Goal: Transaction & Acquisition: Purchase product/service

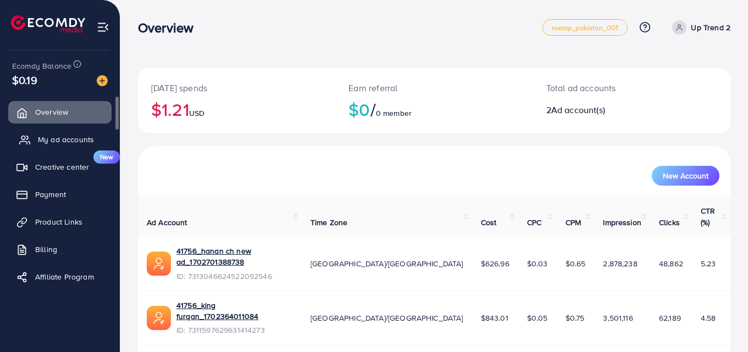
click at [53, 136] on span "My ad accounts" at bounding box center [66, 139] width 56 height 11
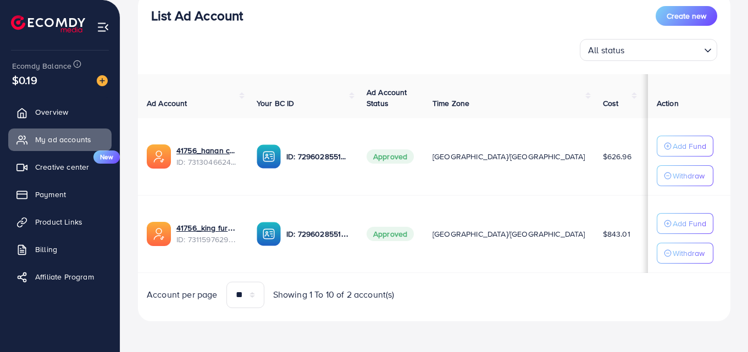
scroll to position [142, 0]
click at [603, 157] on span "$626.96" at bounding box center [617, 156] width 29 height 11
click at [594, 185] on td "$626.96" at bounding box center [617, 156] width 46 height 77
click at [103, 76] on img at bounding box center [102, 80] width 11 height 11
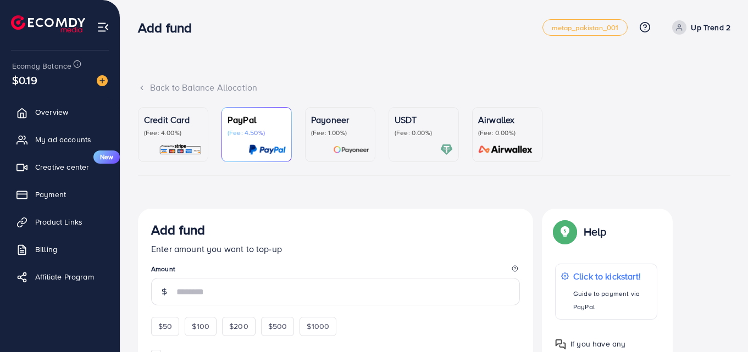
click at [415, 141] on div "USDT (Fee: 0.00%)" at bounding box center [424, 134] width 58 height 43
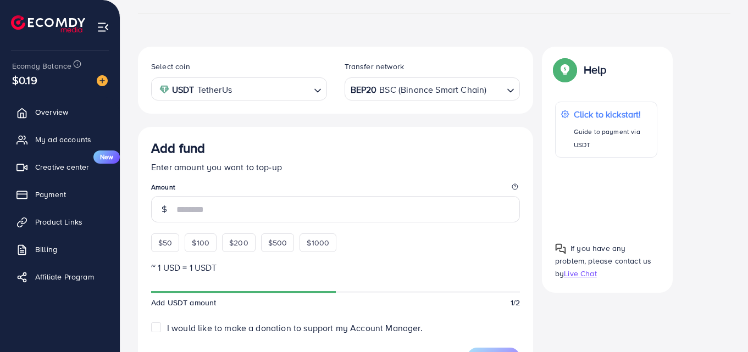
scroll to position [188, 0]
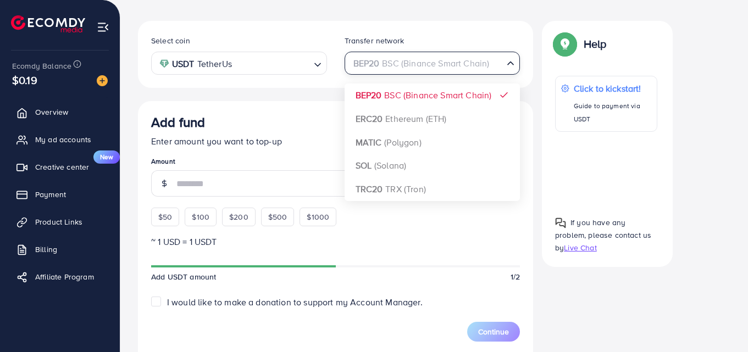
click at [495, 62] on input "Search for option" at bounding box center [425, 63] width 153 height 17
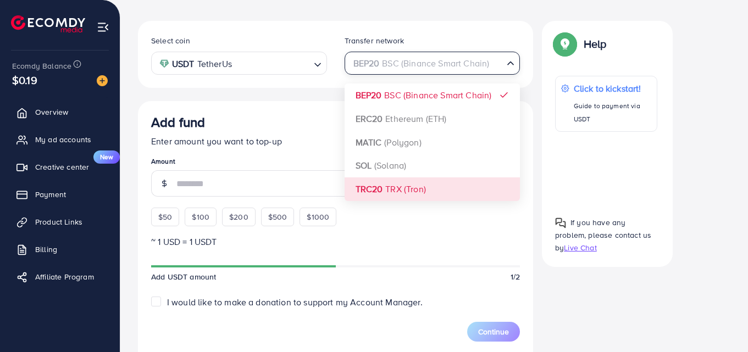
click at [427, 186] on div "Select coin USDT TetherUs Loading... Transfer network BEP20 BSC (Binance Smart …" at bounding box center [335, 314] width 395 height 587
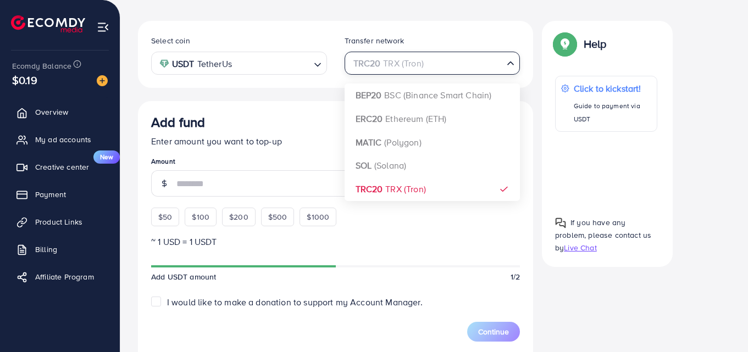
click at [442, 66] on input "Search for option" at bounding box center [425, 63] width 153 height 17
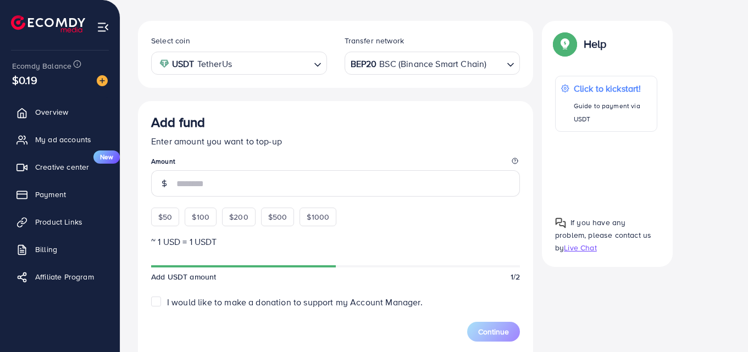
click at [406, 89] on div "Select coin USDT TetherUs Loading... Transfer network BEP20 BSC (Binance Smart …" at bounding box center [335, 314] width 395 height 587
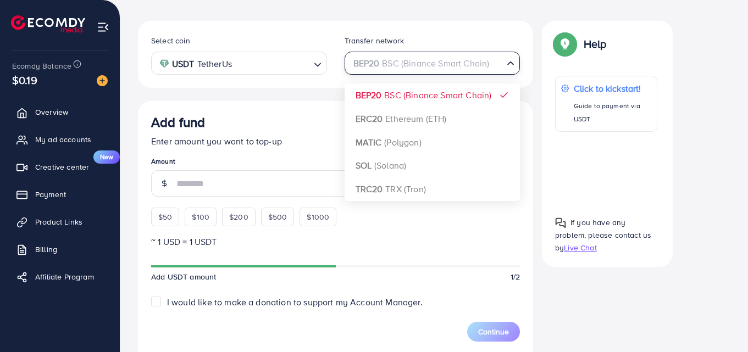
click at [444, 65] on div "BEP20 BSC (Binance Smart Chain)" at bounding box center [426, 62] width 156 height 19
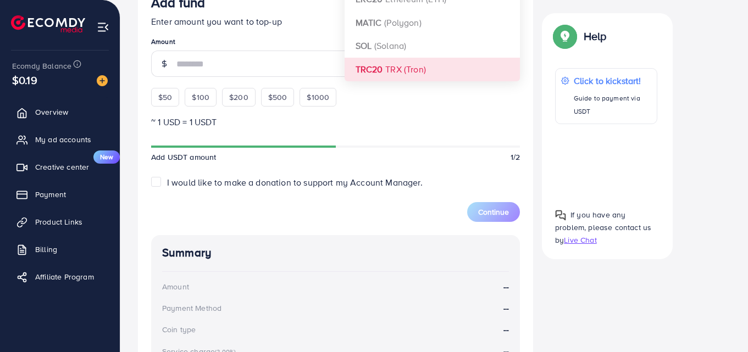
scroll to position [299, 0]
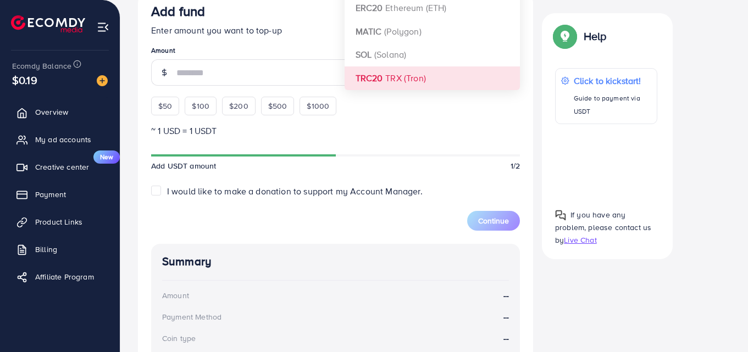
click at [403, 73] on div "Select coin USDT TetherUs Loading... Transfer network BEP20 BSC (Binance Smart …" at bounding box center [335, 203] width 395 height 587
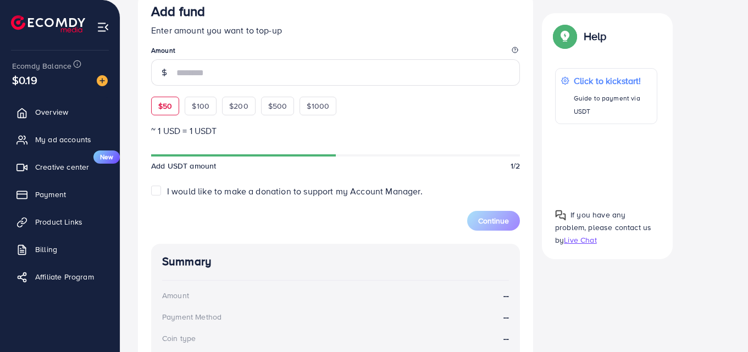
click at [170, 108] on span "$50" at bounding box center [165, 106] width 14 height 11
type input "**"
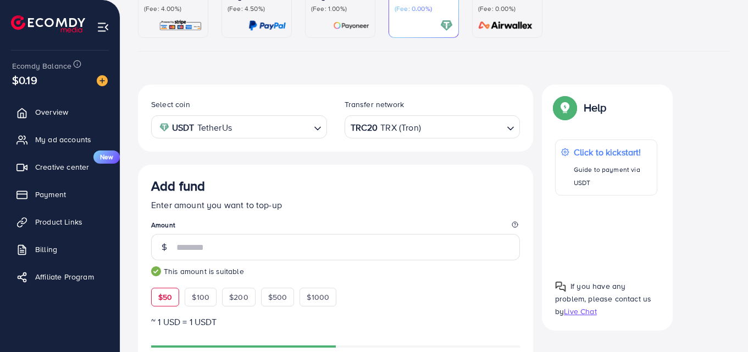
scroll to position [121, 0]
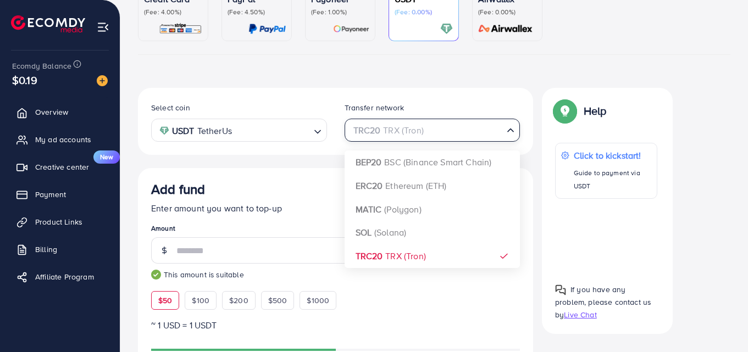
click at [468, 129] on input "Search for option" at bounding box center [425, 130] width 153 height 17
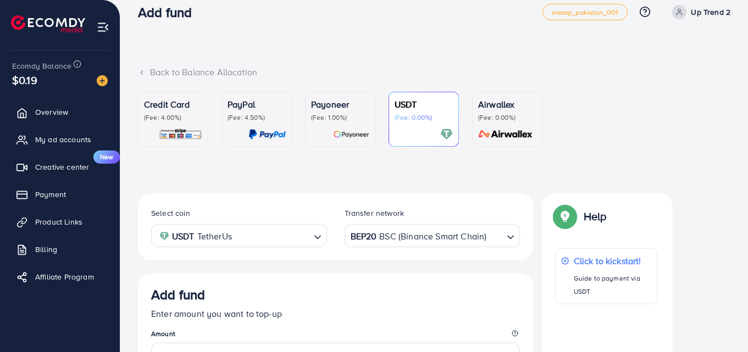
scroll to position [9, 0]
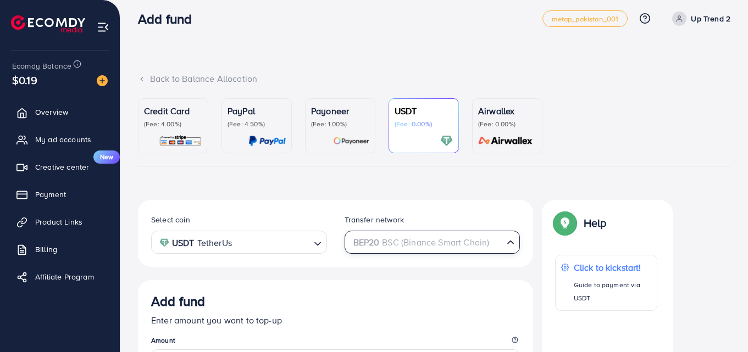
click at [475, 239] on div "BEP20 BSC (Binance Smart Chain)" at bounding box center [426, 241] width 156 height 19
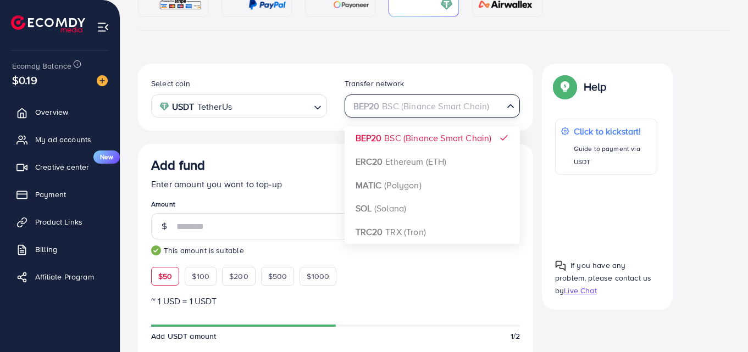
scroll to position [149, 0]
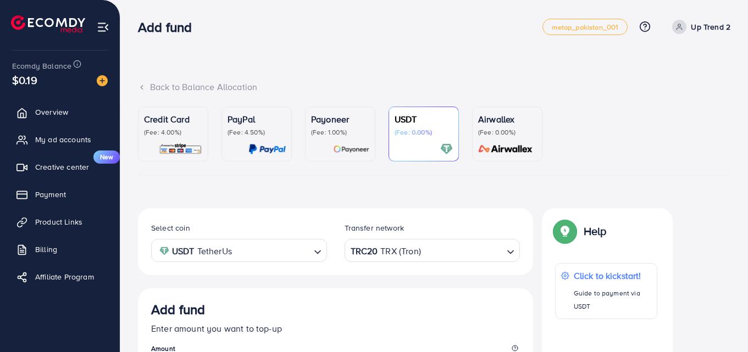
scroll to position [0, 0]
click at [454, 252] on input "Search for option" at bounding box center [462, 251] width 80 height 17
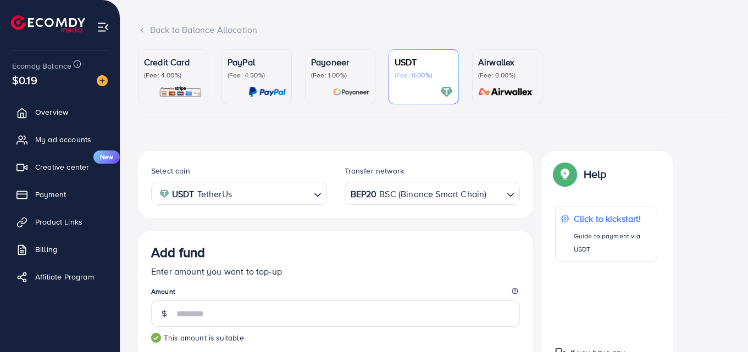
scroll to position [57, 0]
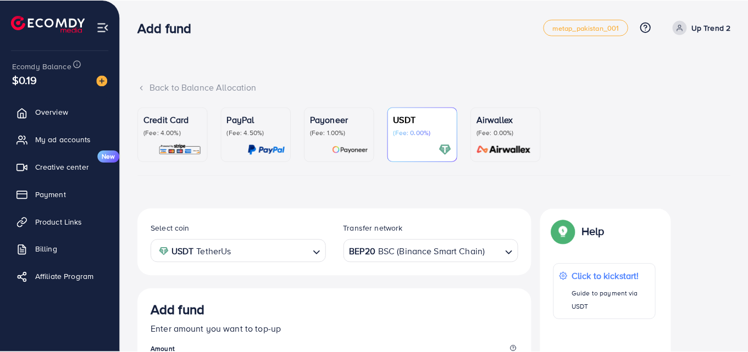
scroll to position [196, 0]
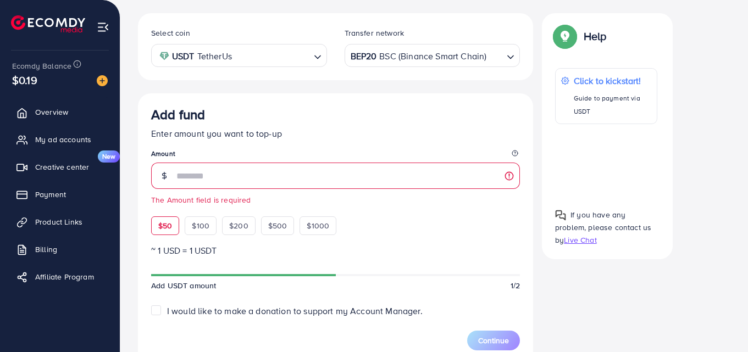
click at [166, 215] on div "$50 $100 $200 $500 $1000" at bounding box center [263, 223] width 225 height 24
click at [160, 226] on span "$50" at bounding box center [165, 225] width 14 height 11
type input "**"
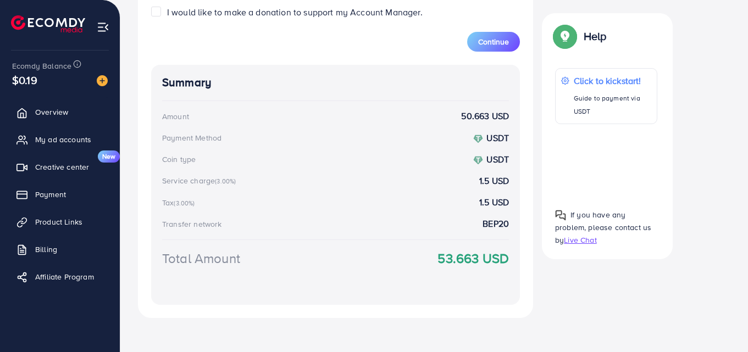
scroll to position [500, 0]
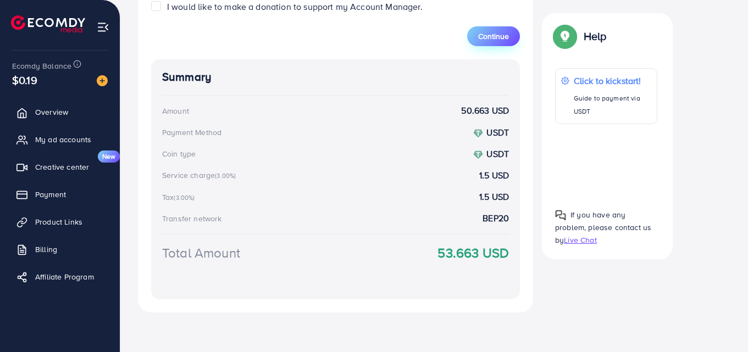
click at [497, 35] on span "Continue" at bounding box center [493, 36] width 31 height 11
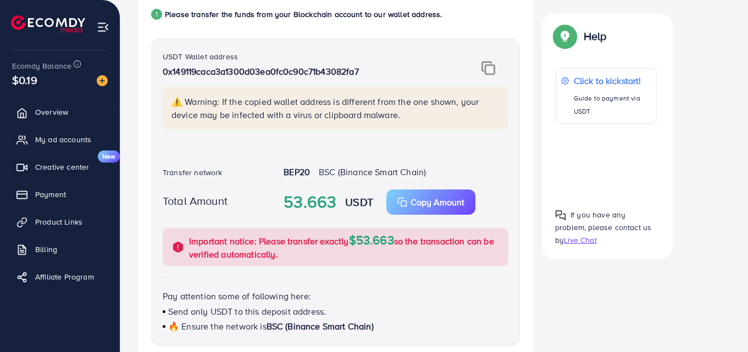
scroll to position [233, 0]
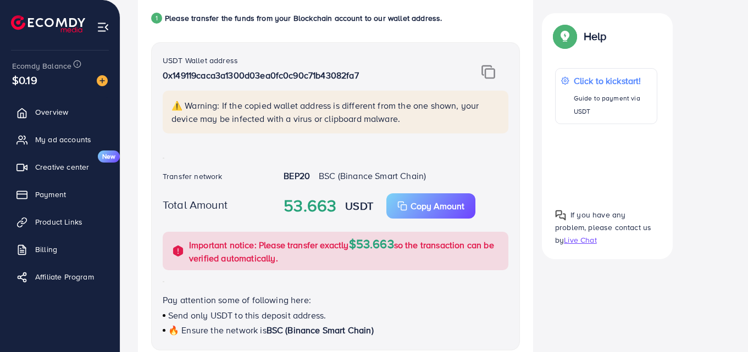
click at [488, 73] on img at bounding box center [488, 72] width 14 height 14
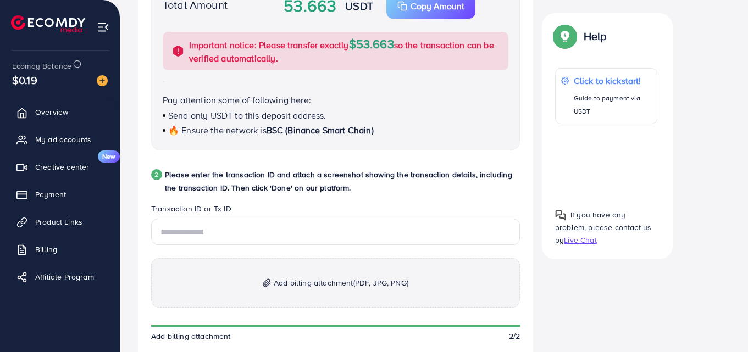
scroll to position [434, 0]
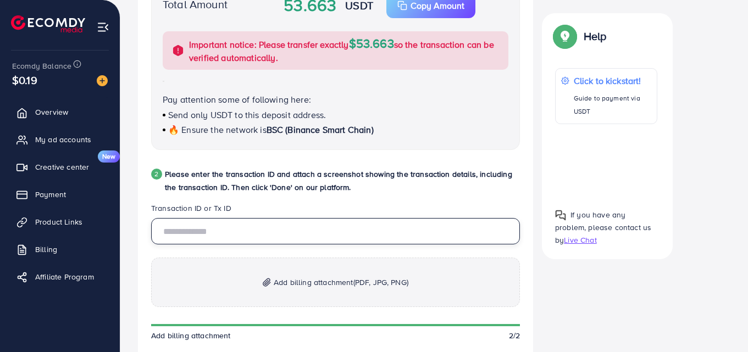
click at [347, 231] on input "text" at bounding box center [335, 231] width 369 height 26
paste input "**********"
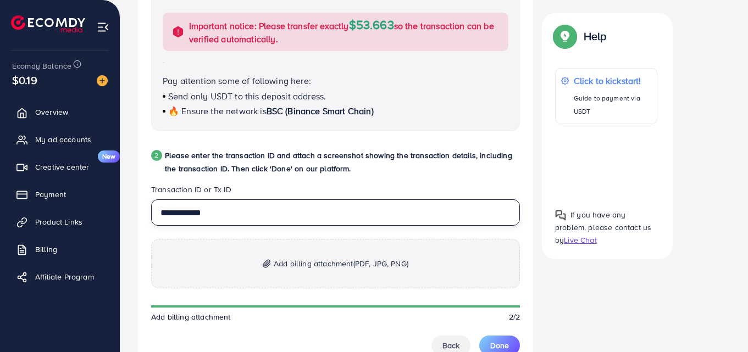
scroll to position [441, 0]
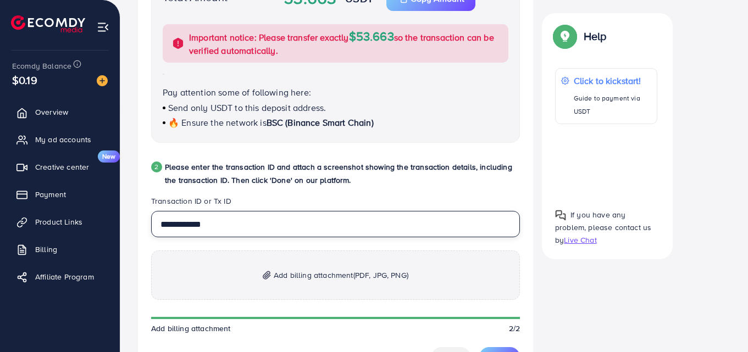
type input "**********"
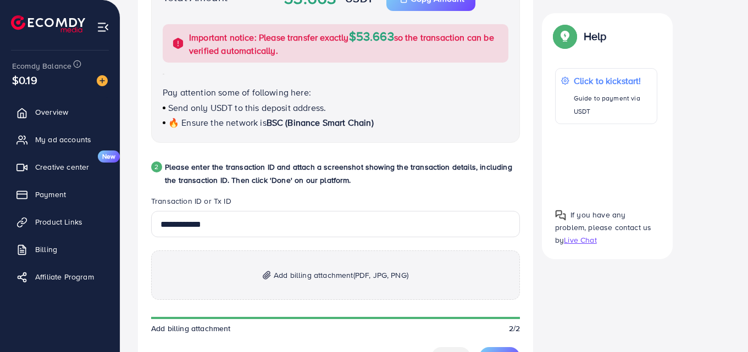
click at [313, 279] on span "Add billing attachment (PDF, JPG, PNG)" at bounding box center [341, 275] width 135 height 13
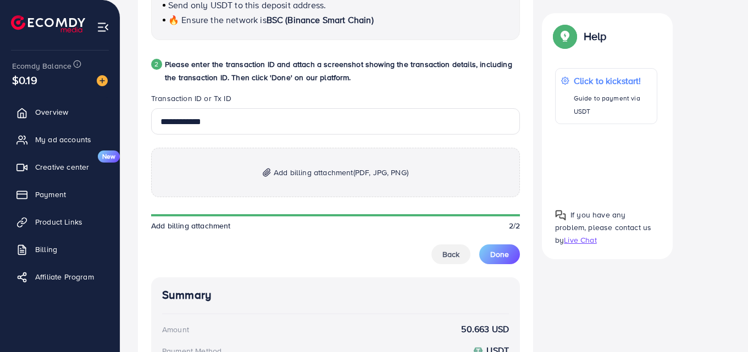
scroll to position [543, 0]
click at [269, 172] on img at bounding box center [267, 173] width 8 height 9
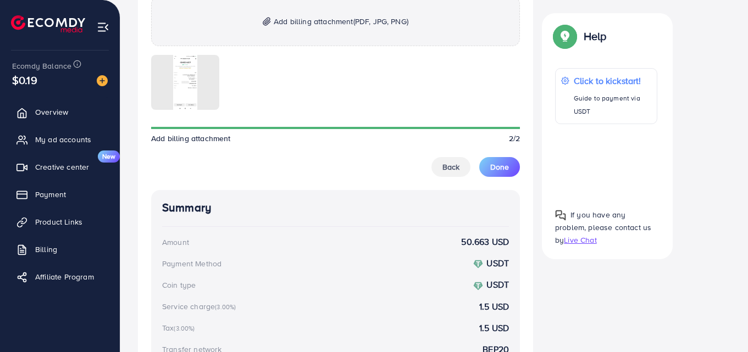
scroll to position [693, 0]
click at [507, 163] on span "Done" at bounding box center [499, 168] width 19 height 11
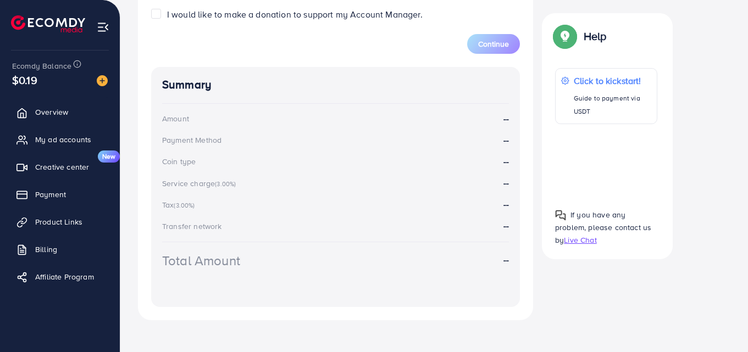
scroll to position [484, 0]
